Goal: Transaction & Acquisition: Register for event/course

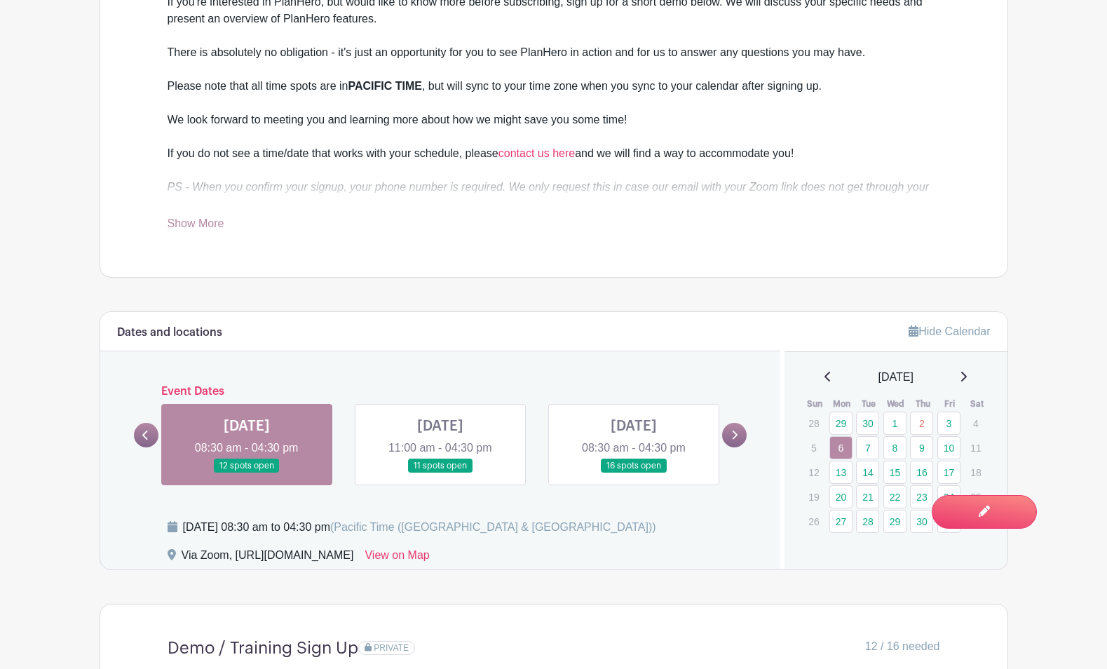
scroll to position [778, 0]
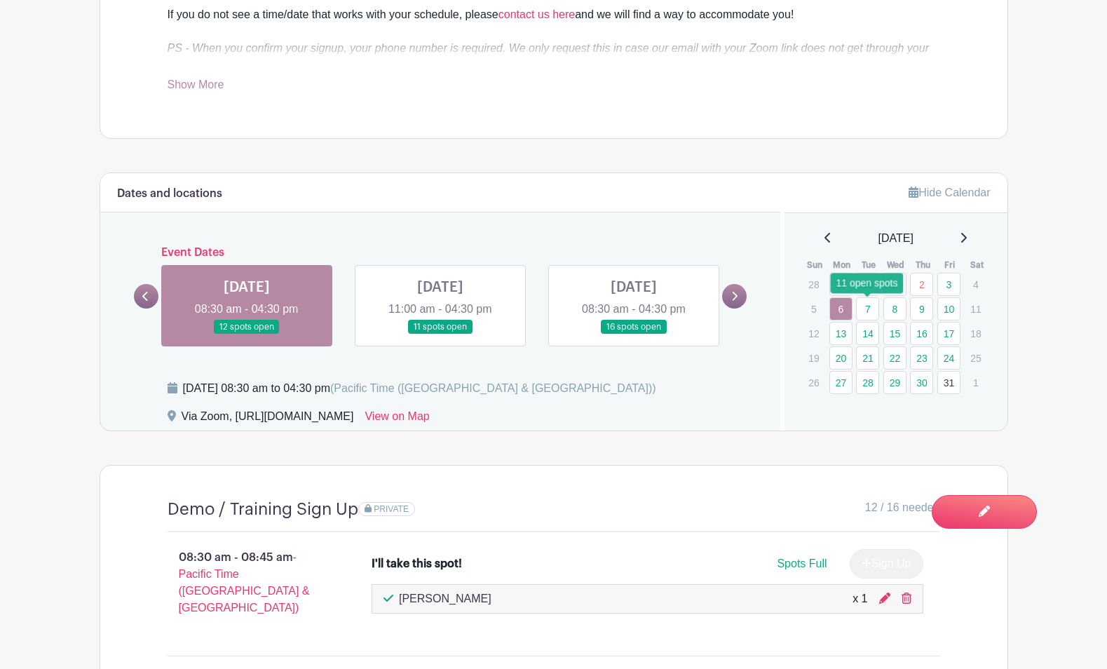
click at [865, 308] on link "7" at bounding box center [867, 308] width 23 height 23
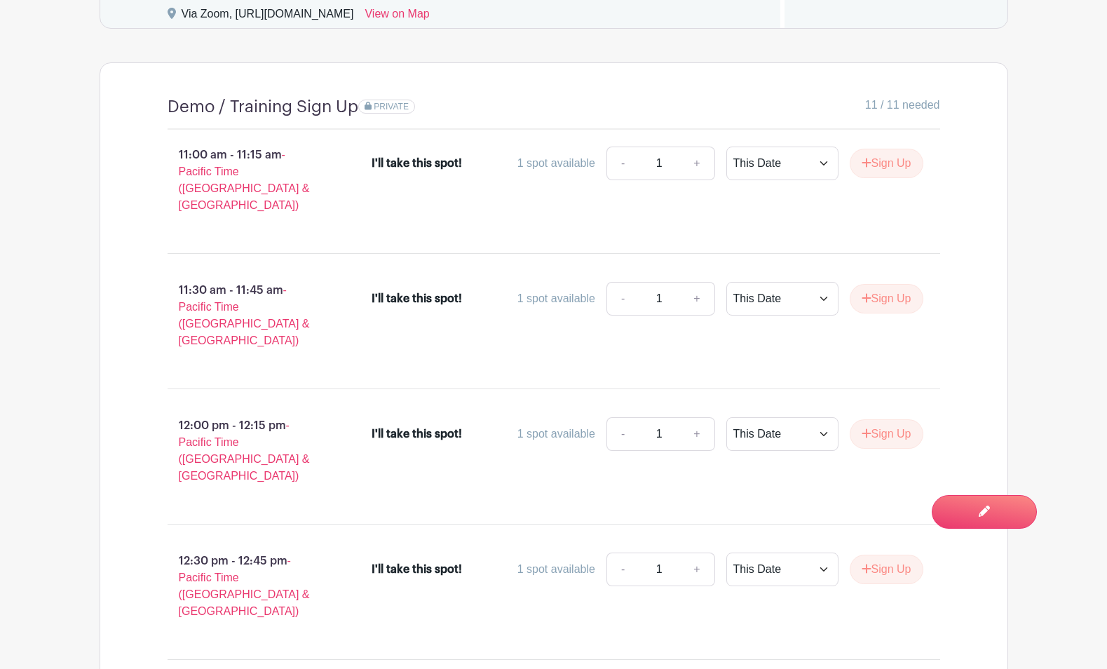
scroll to position [1185, 0]
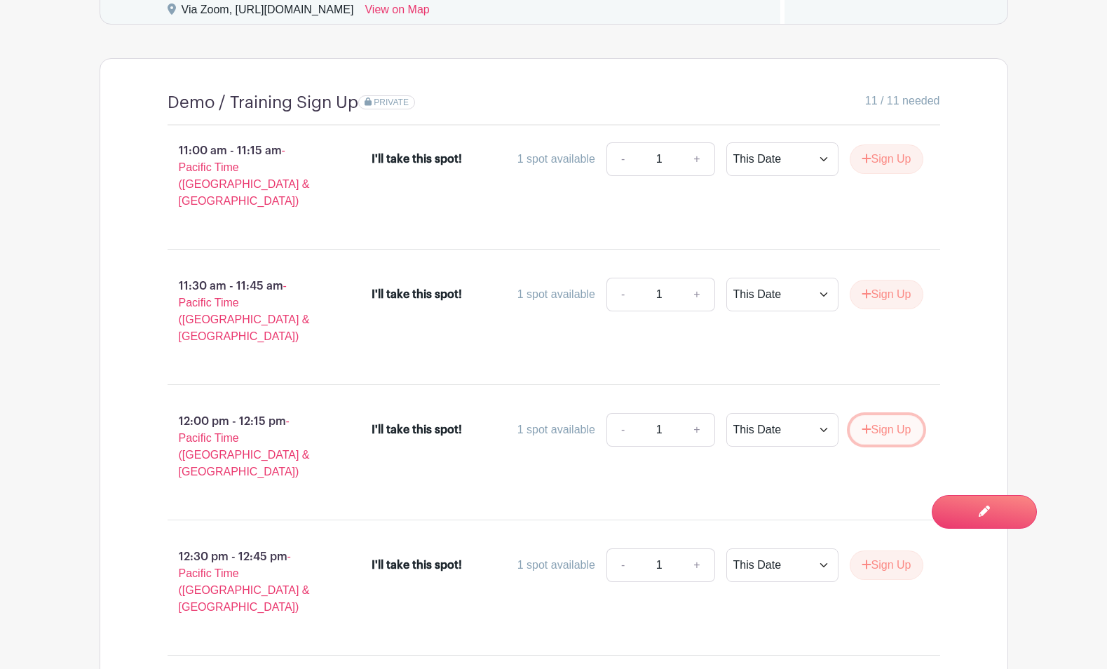
click at [875, 415] on button "Sign Up" at bounding box center [887, 429] width 74 height 29
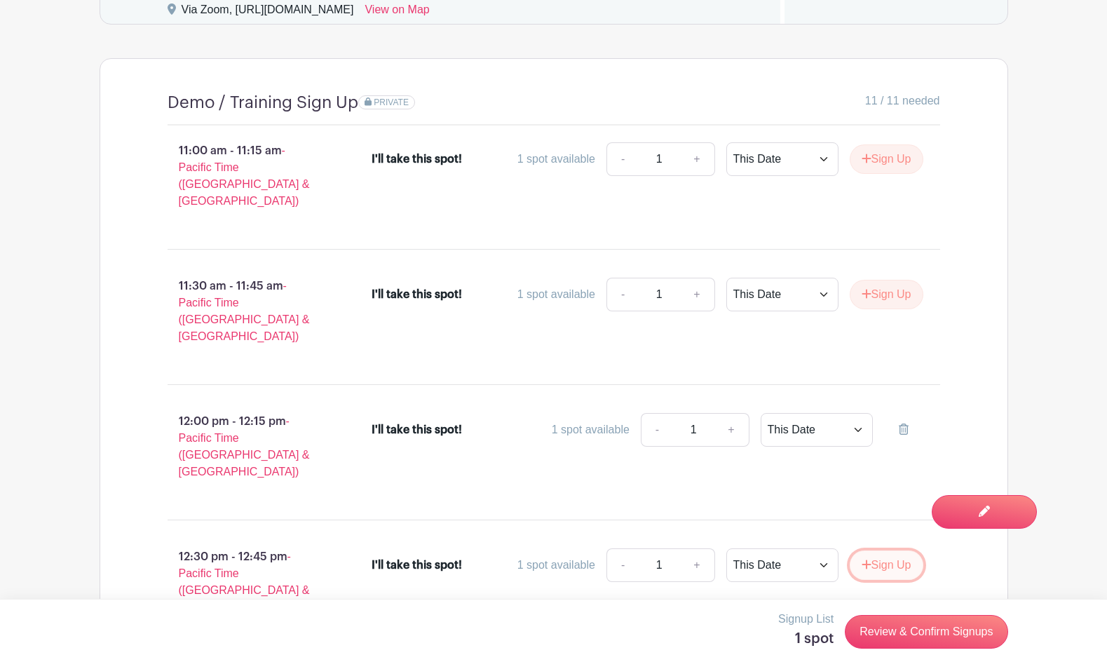
click at [868, 551] on button "Sign Up" at bounding box center [887, 565] width 74 height 29
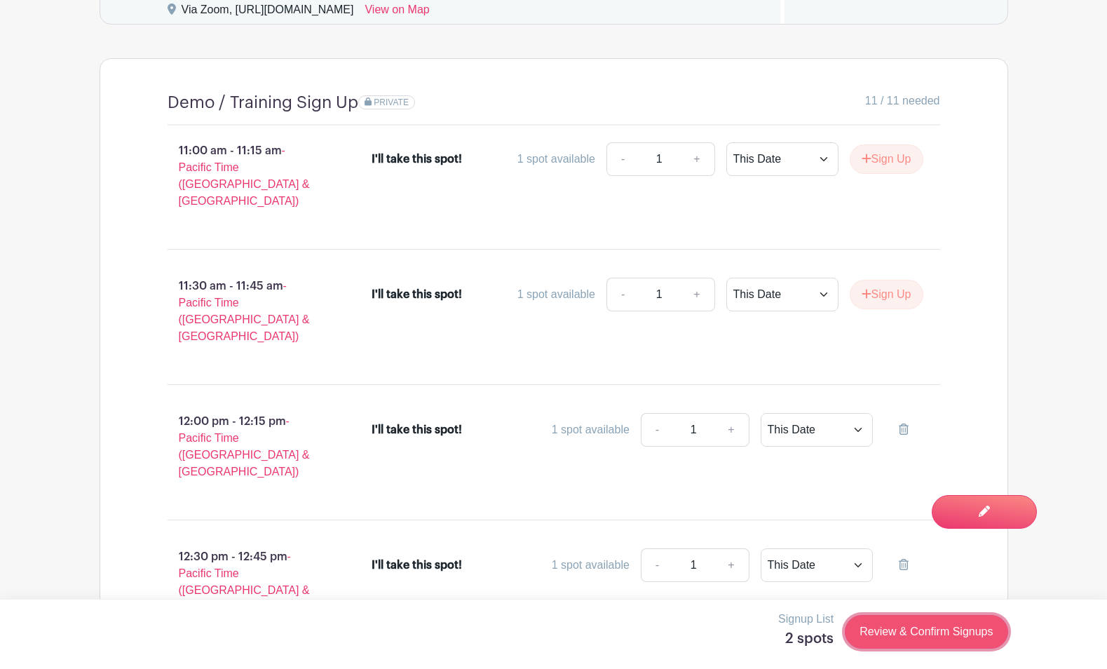
click at [888, 632] on link "Review & Confirm Signups" at bounding box center [926, 632] width 163 height 34
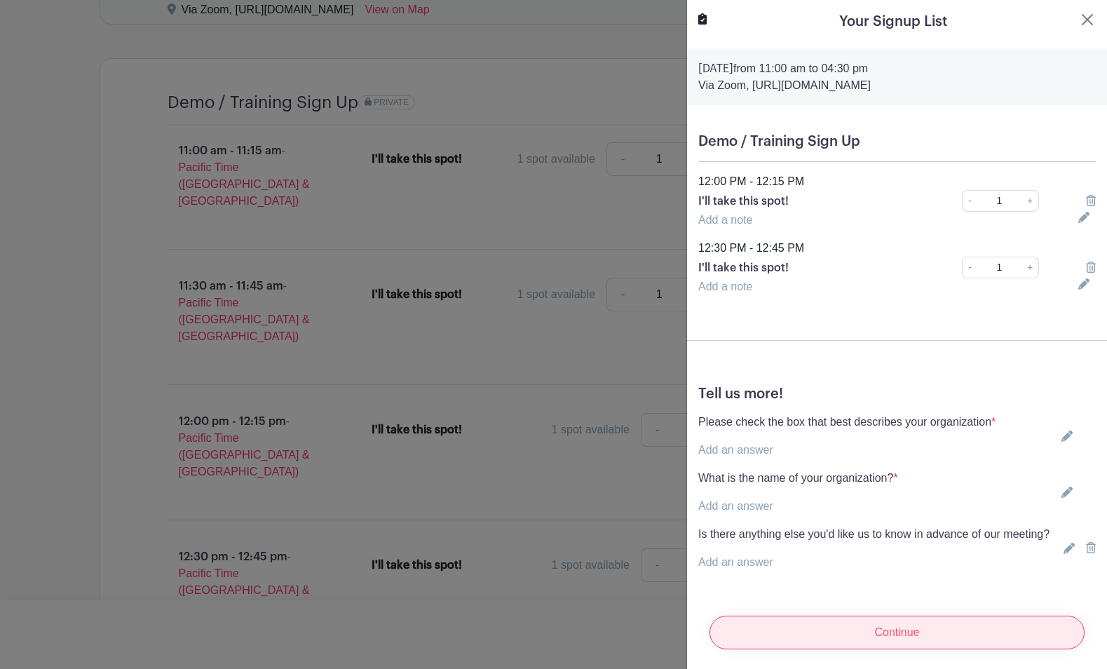
click at [876, 638] on input "Continue" at bounding box center [897, 633] width 375 height 34
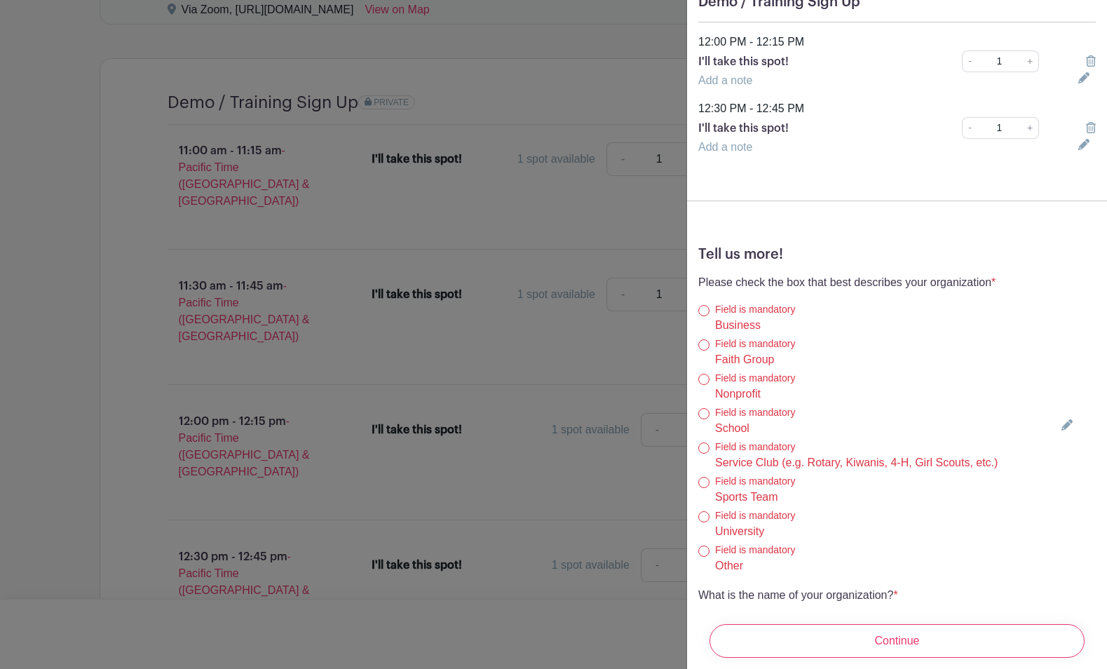
scroll to position [322, 0]
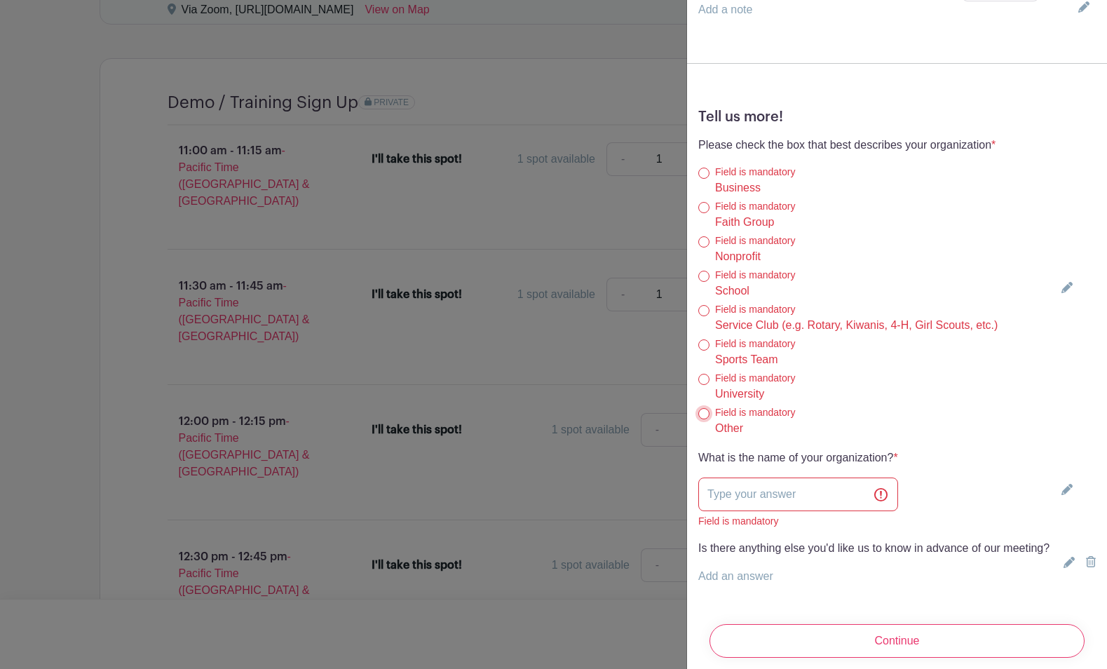
click at [703, 412] on input "Other" at bounding box center [704, 413] width 11 height 11
radio input "true"
click at [727, 497] on input "text" at bounding box center [799, 495] width 200 height 34
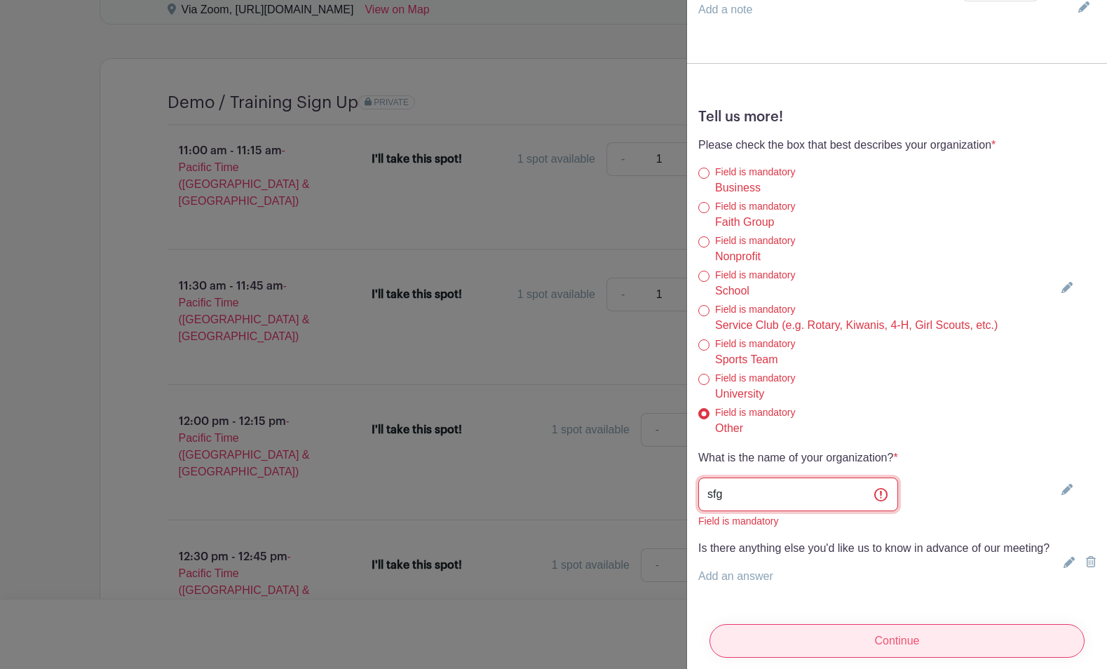
type input "sfg"
click at [793, 638] on input "Continue" at bounding box center [897, 641] width 375 height 34
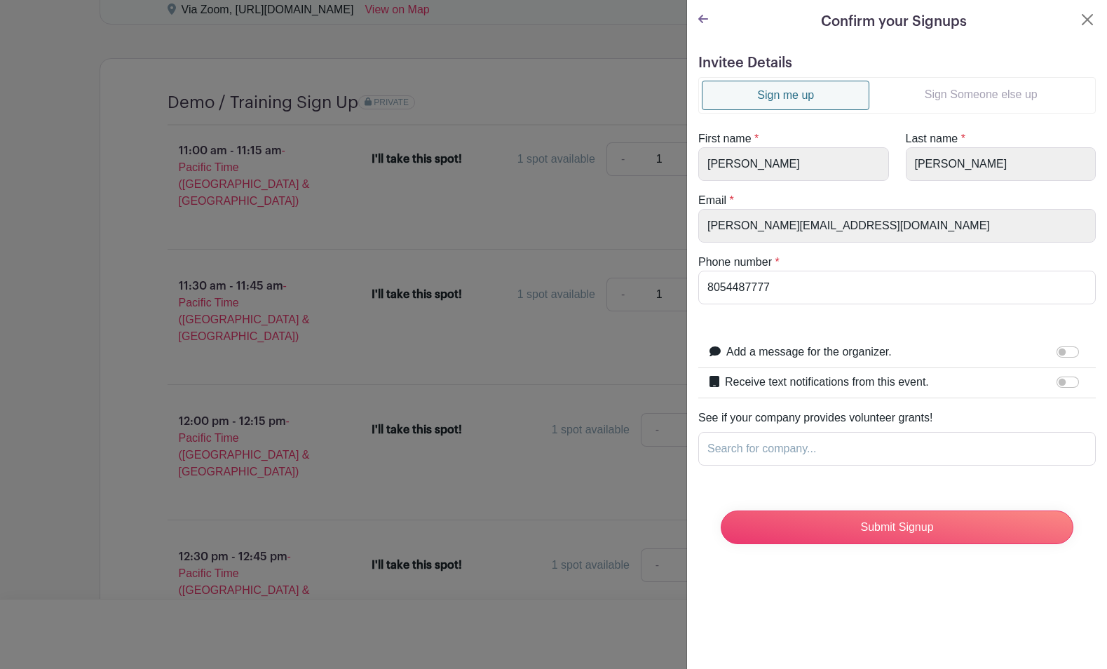
scroll to position [0, 0]
click at [842, 533] on input "Submit Signup" at bounding box center [897, 528] width 353 height 34
